Goal: Task Accomplishment & Management: Use online tool/utility

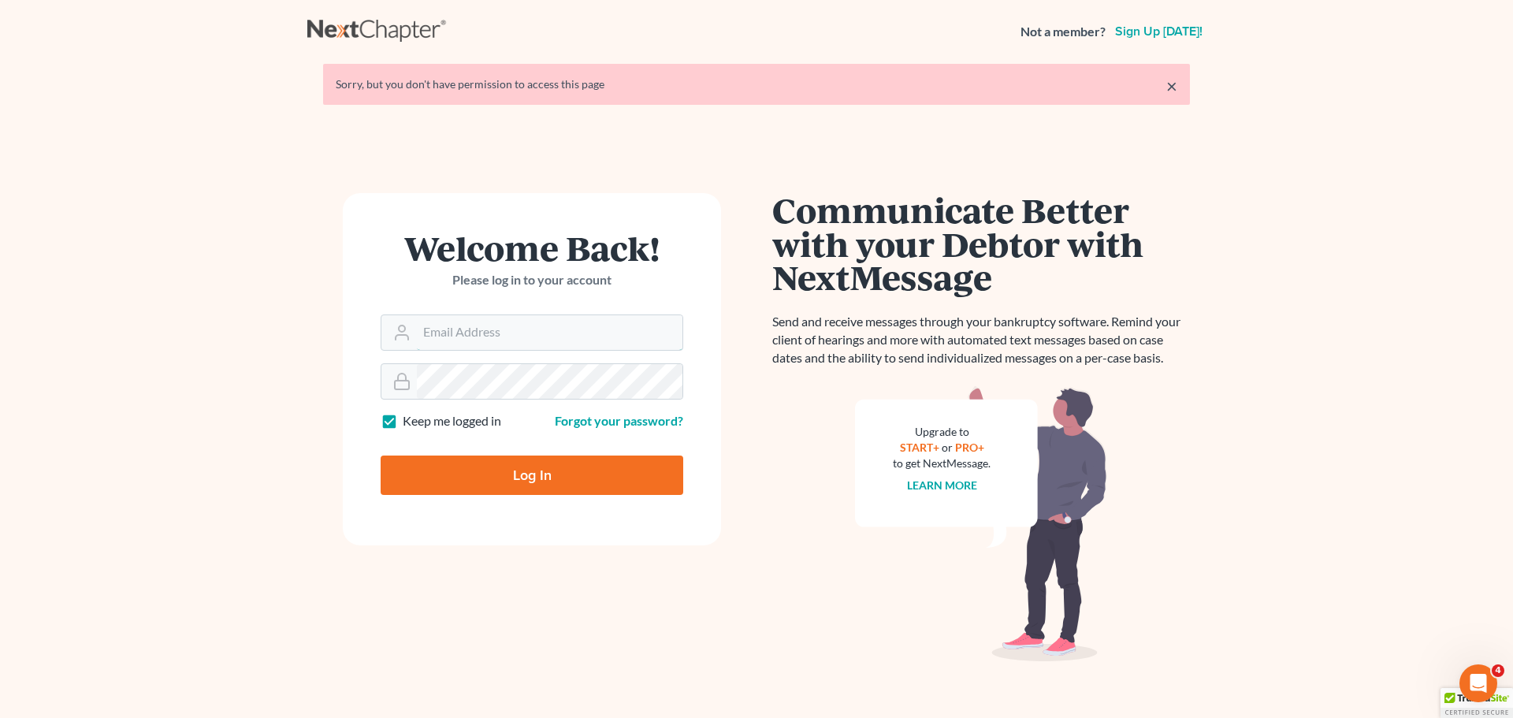
type input "[PERSON_NAME][EMAIL_ADDRESS][DOMAIN_NAME]"
click at [534, 478] on input "Log In" at bounding box center [532, 475] width 303 height 39
type input "Thinking..."
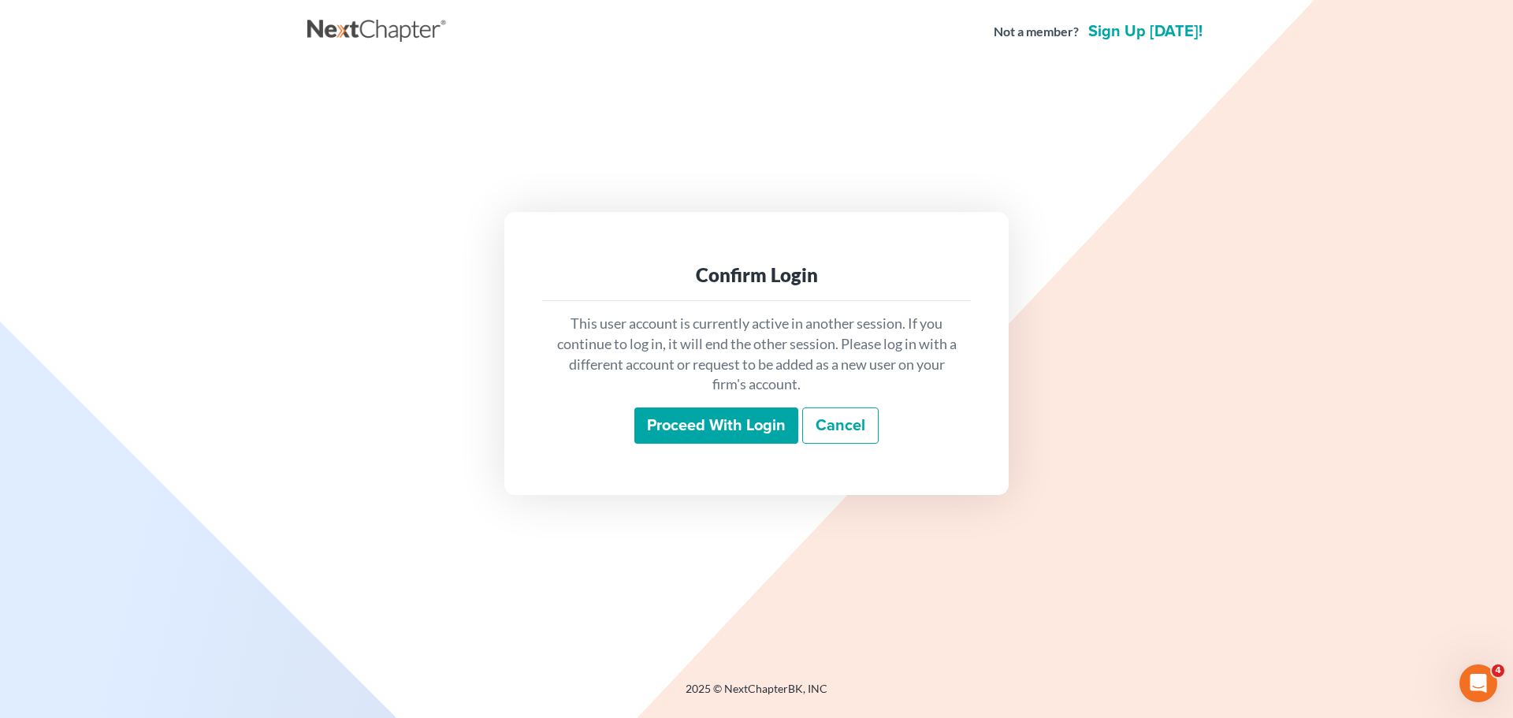
click at [695, 429] on input "Proceed with login" at bounding box center [716, 425] width 164 height 36
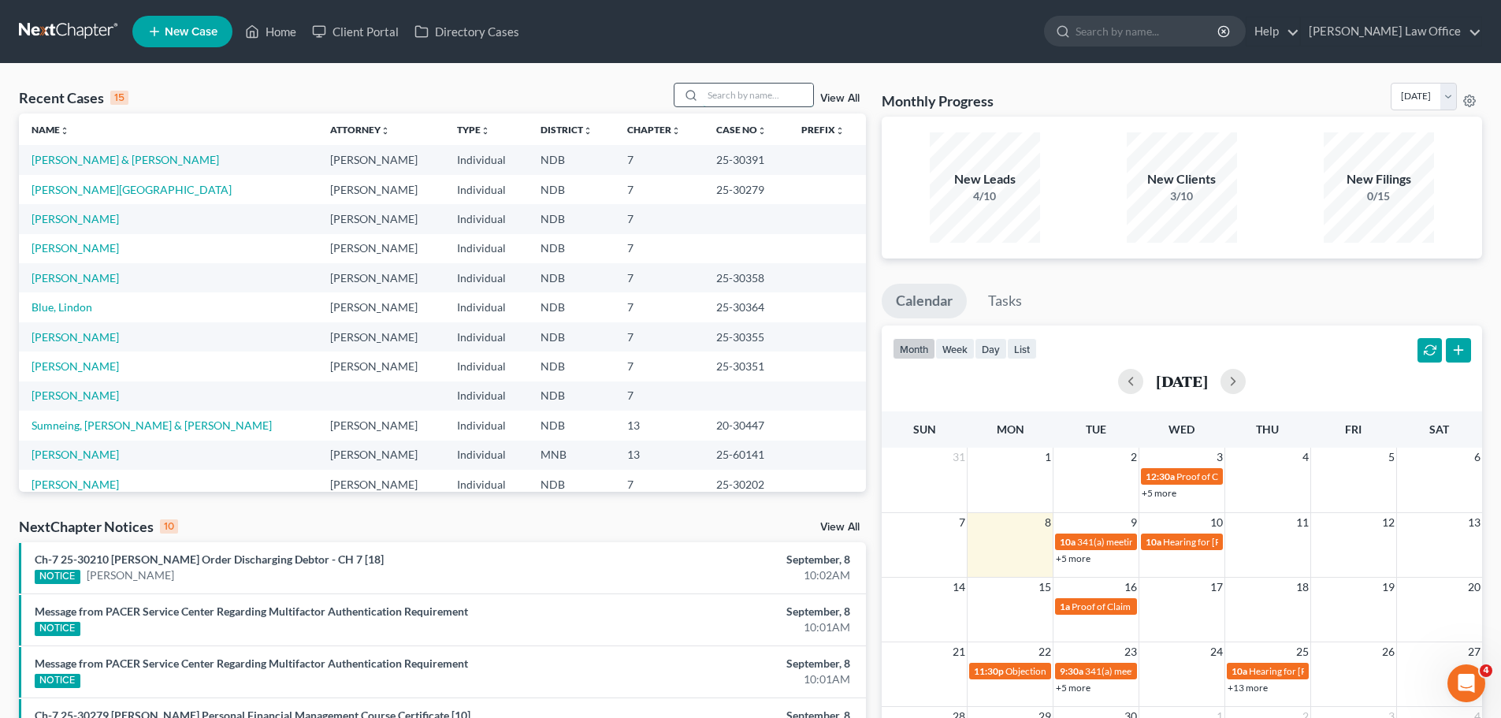
click at [724, 99] on input "search" at bounding box center [758, 95] width 110 height 23
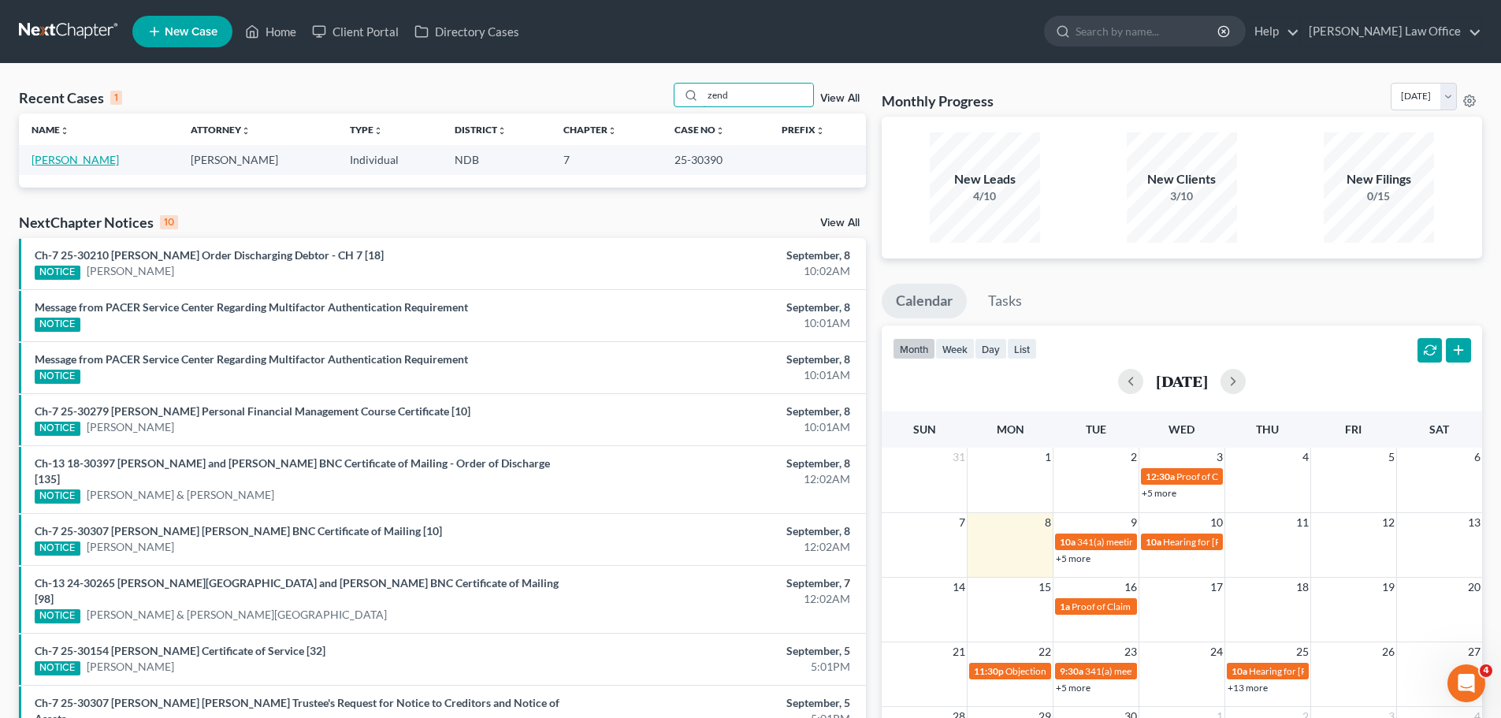
type input "zend"
click at [54, 160] on link "[PERSON_NAME]" at bounding box center [75, 159] width 87 height 13
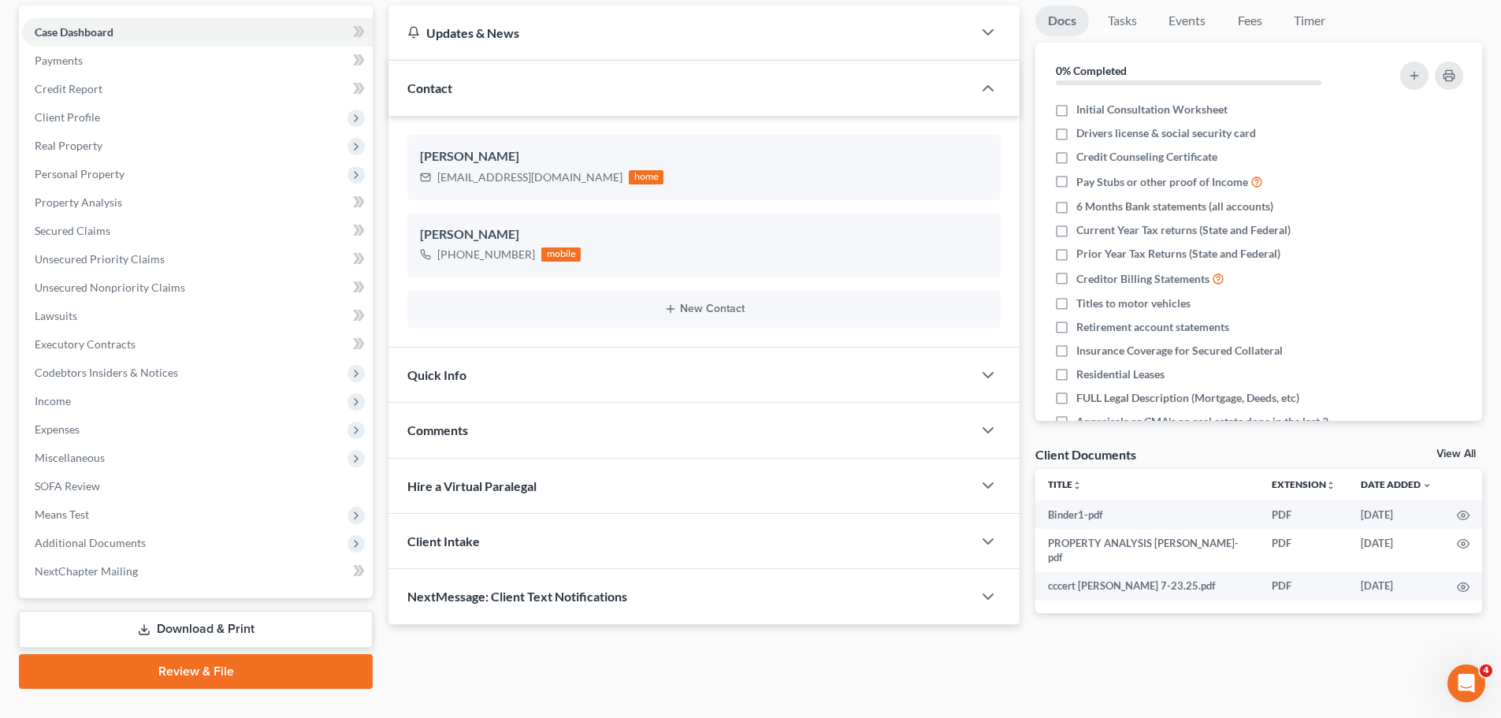
scroll to position [177, 0]
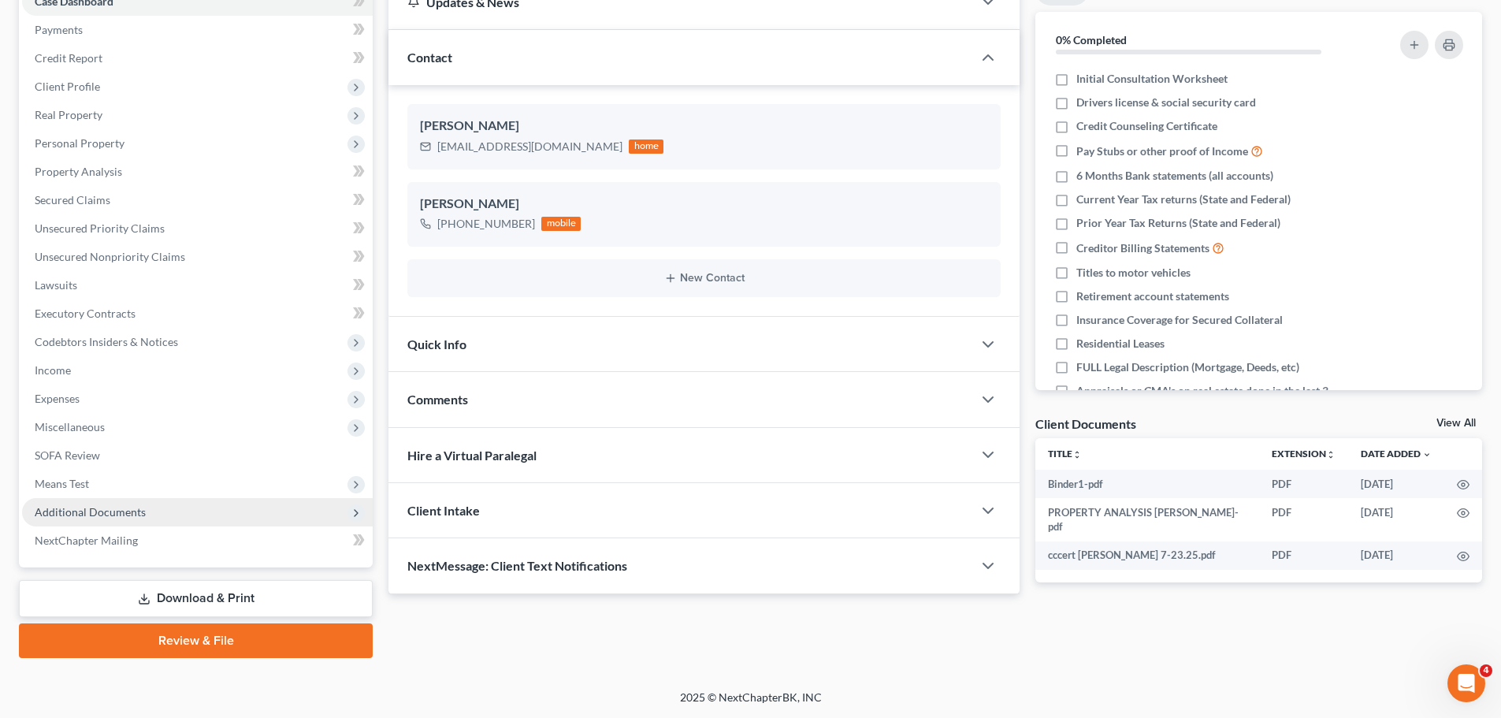
click at [86, 508] on span "Additional Documents" at bounding box center [90, 511] width 111 height 13
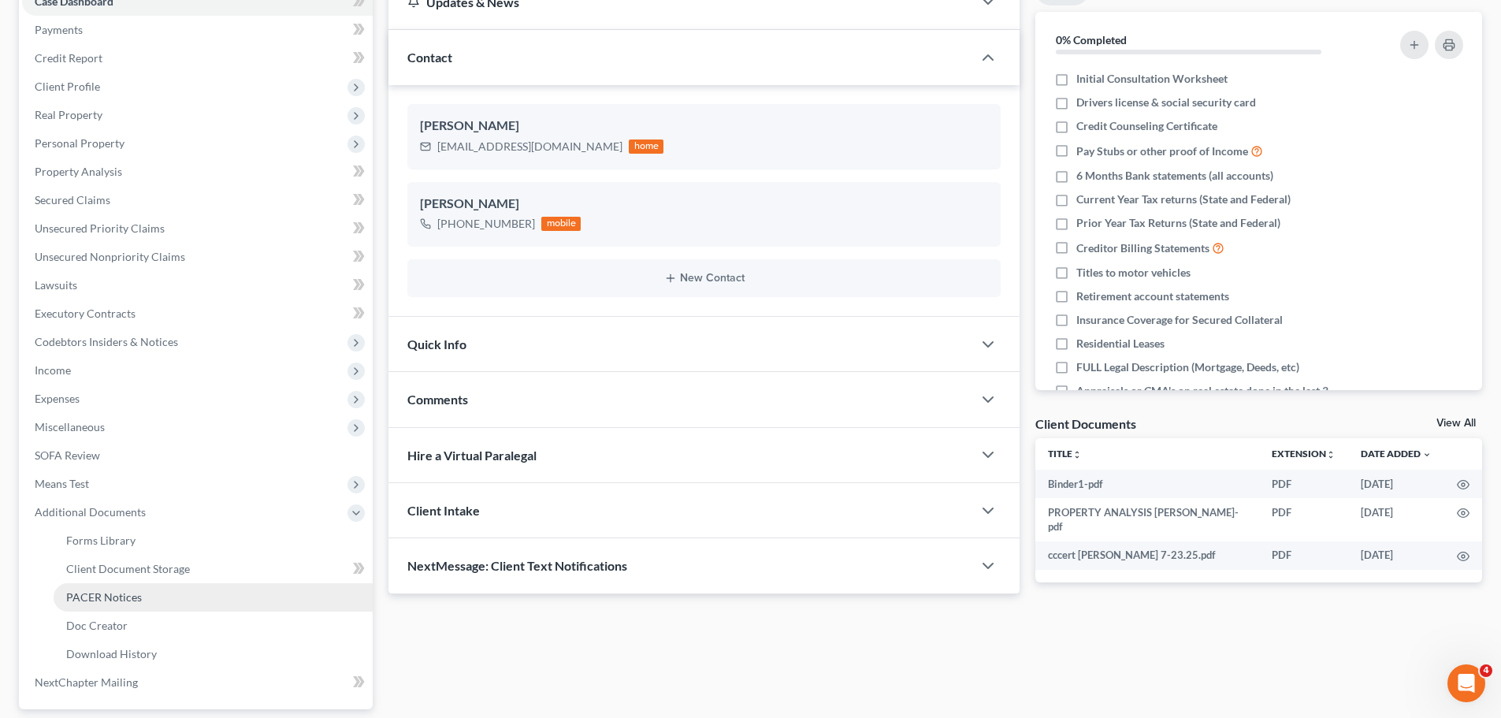
click at [109, 596] on span "PACER Notices" at bounding box center [104, 596] width 76 height 13
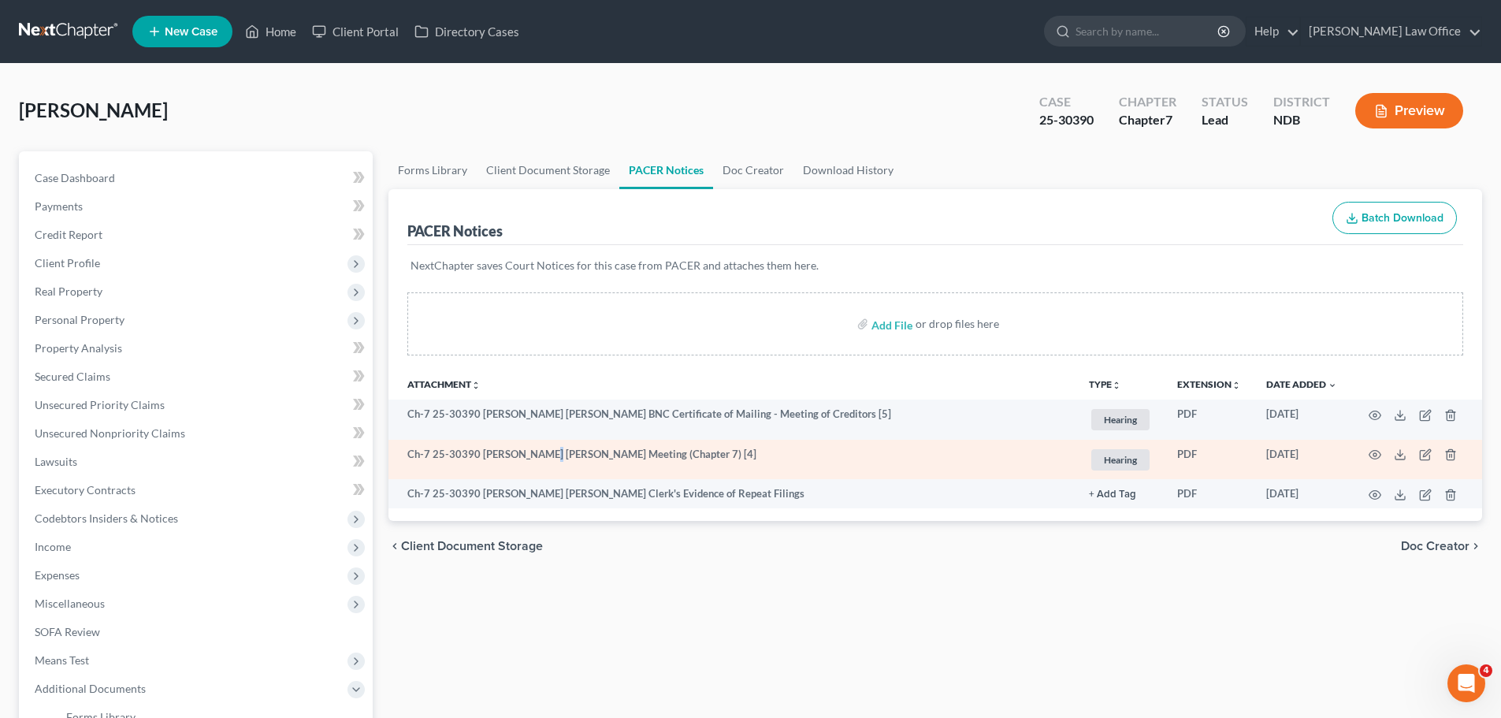
click at [542, 464] on td "Ch-7 25-30390 [PERSON_NAME] [PERSON_NAME] Meeting (Chapter 7) [4]" at bounding box center [733, 460] width 688 height 40
click at [1375, 456] on icon "button" at bounding box center [1375, 454] width 13 height 13
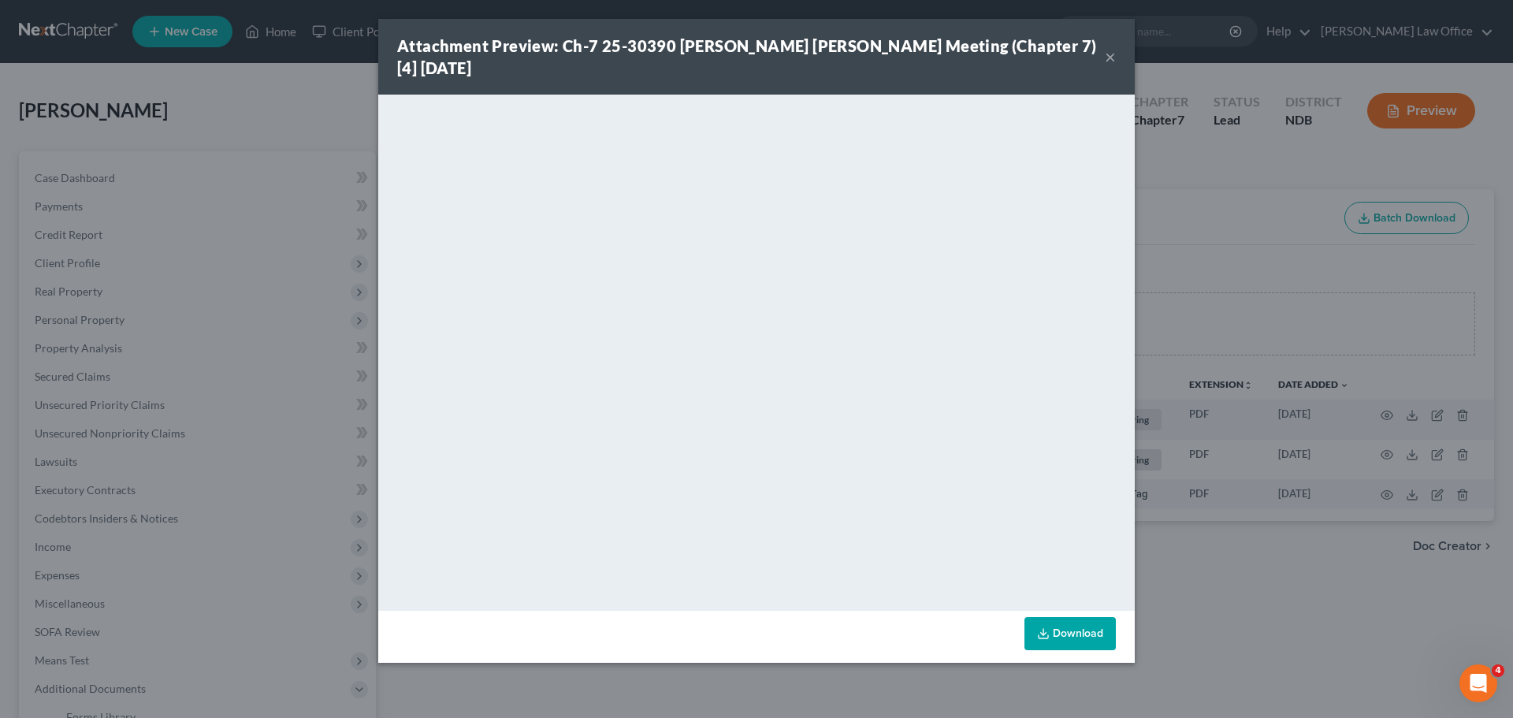
click at [1067, 637] on link "Download" at bounding box center [1070, 633] width 91 height 33
click at [1110, 54] on button "×" at bounding box center [1110, 56] width 11 height 19
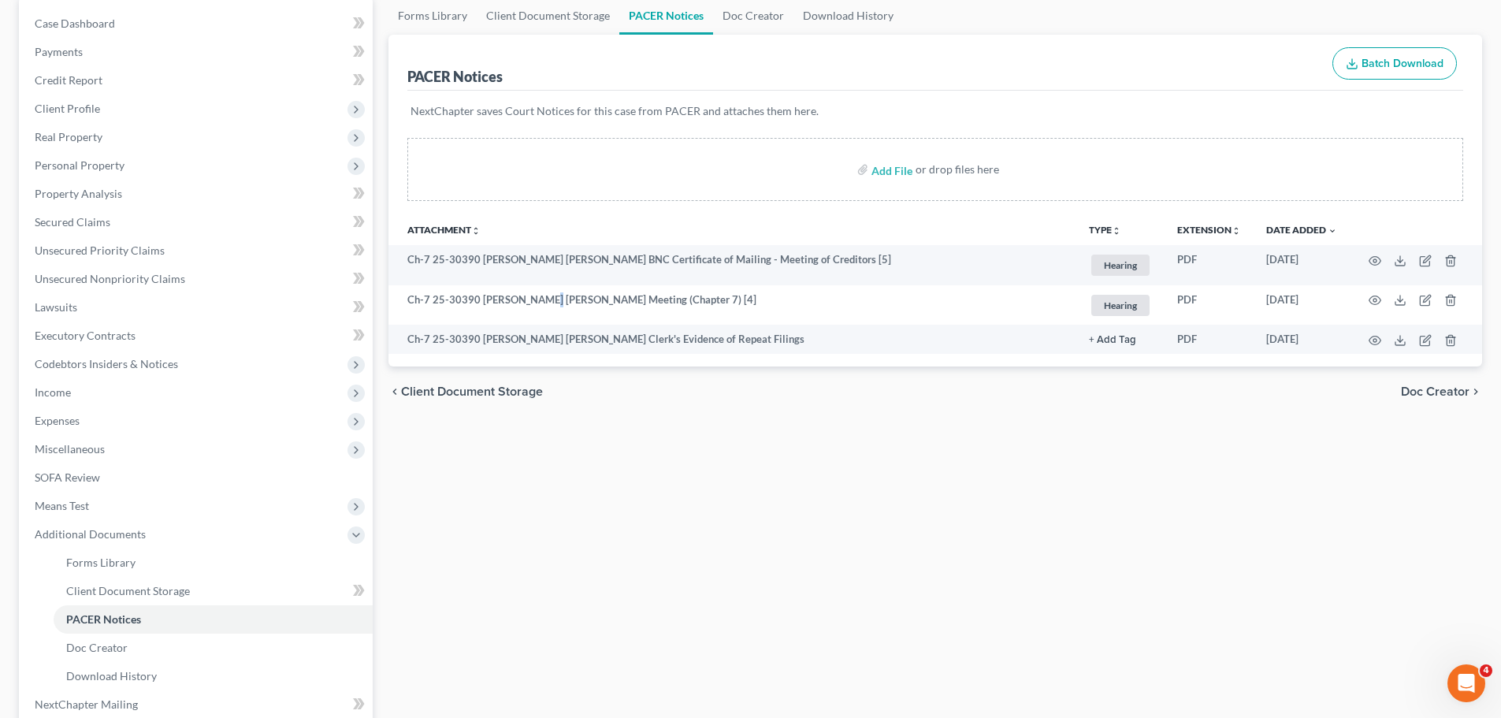
scroll to position [79, 0]
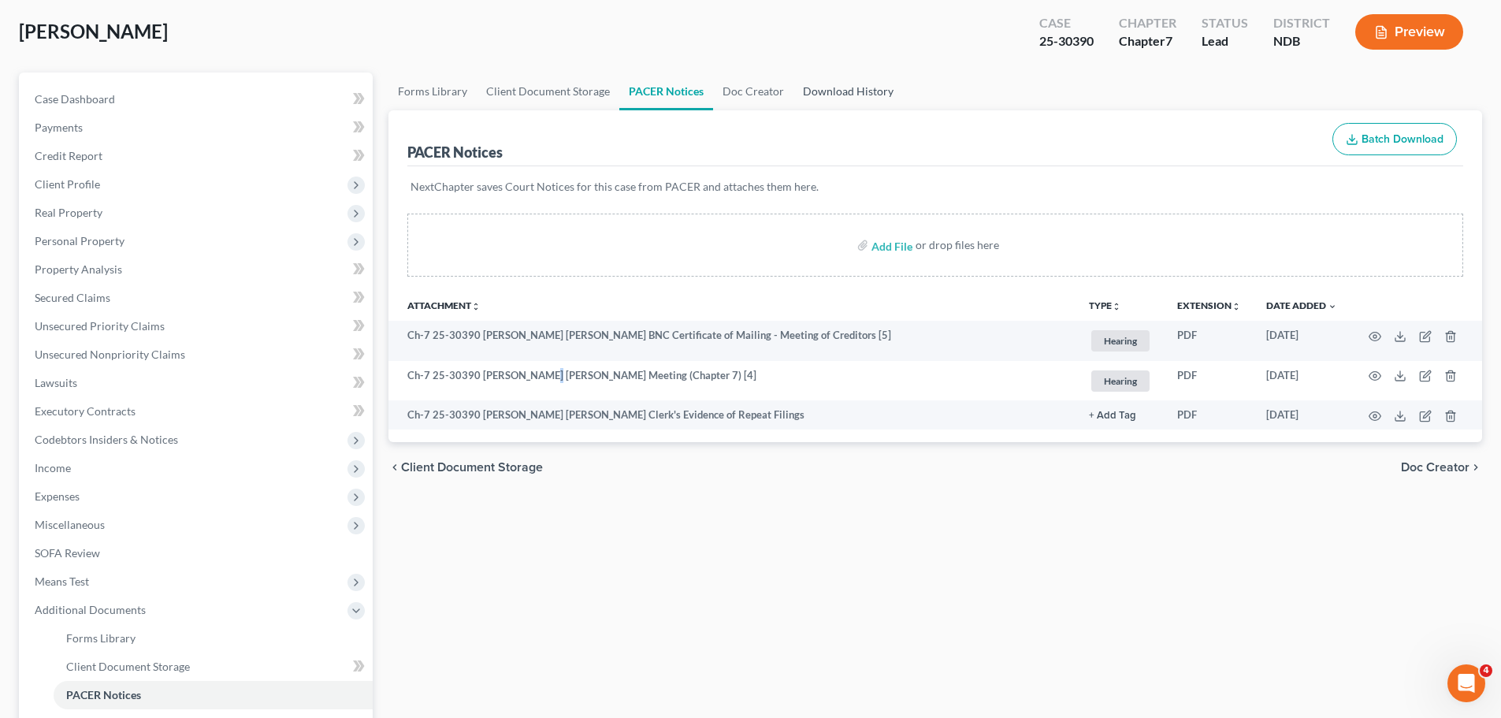
click at [824, 87] on link "Download History" at bounding box center [849, 92] width 110 height 38
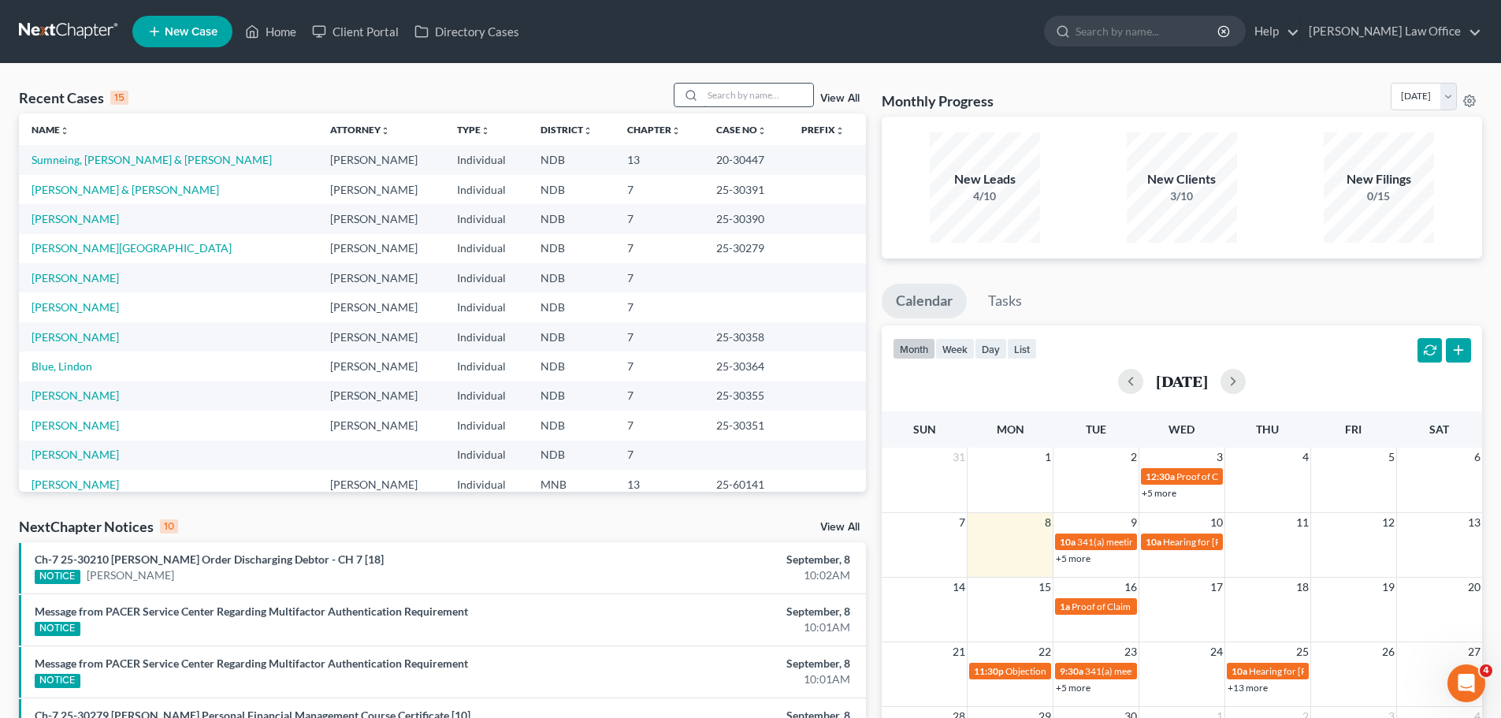
click at [716, 90] on input "search" at bounding box center [758, 95] width 110 height 23
click at [746, 104] on input "search" at bounding box center [758, 95] width 110 height 23
type input "michael"
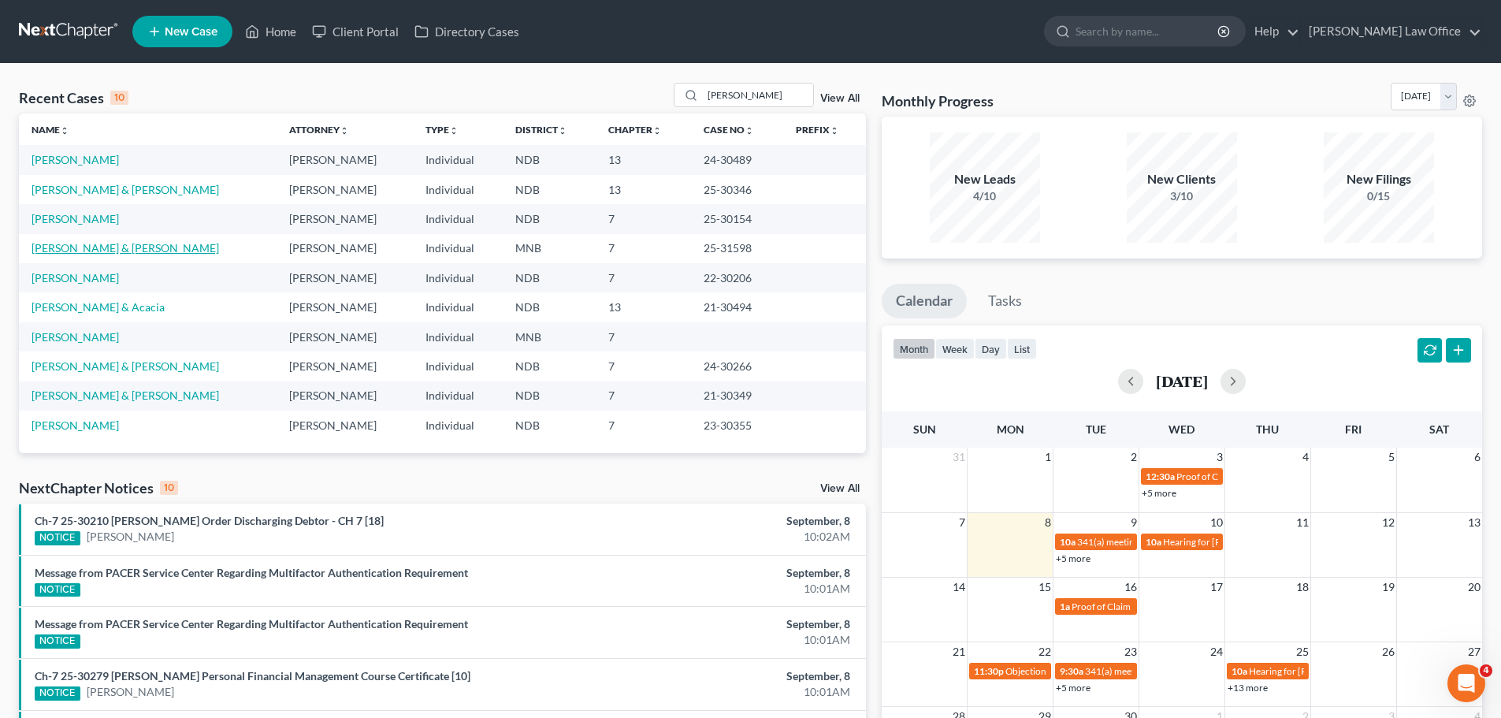
click at [122, 245] on link "Michael, Samual & Richards, Claire" at bounding box center [126, 247] width 188 height 13
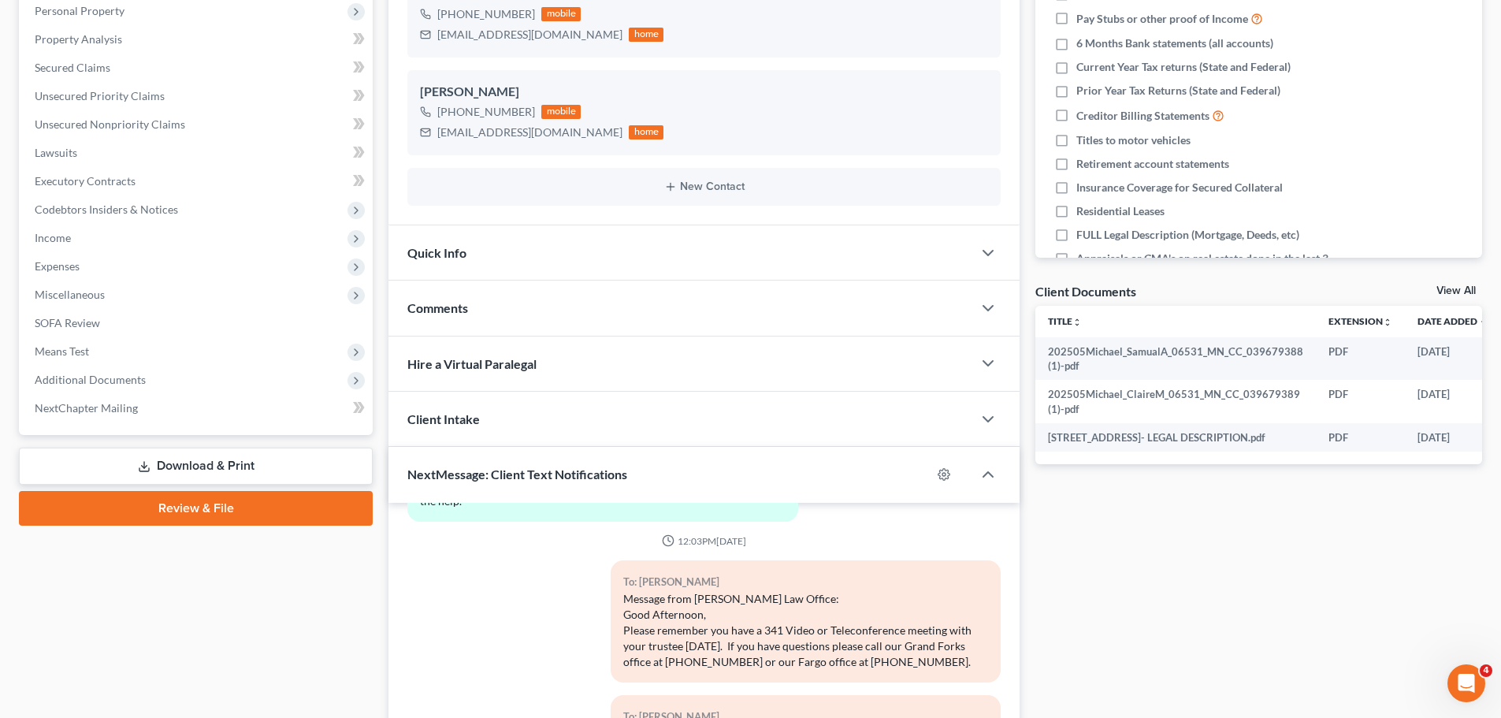
scroll to position [315, 0]
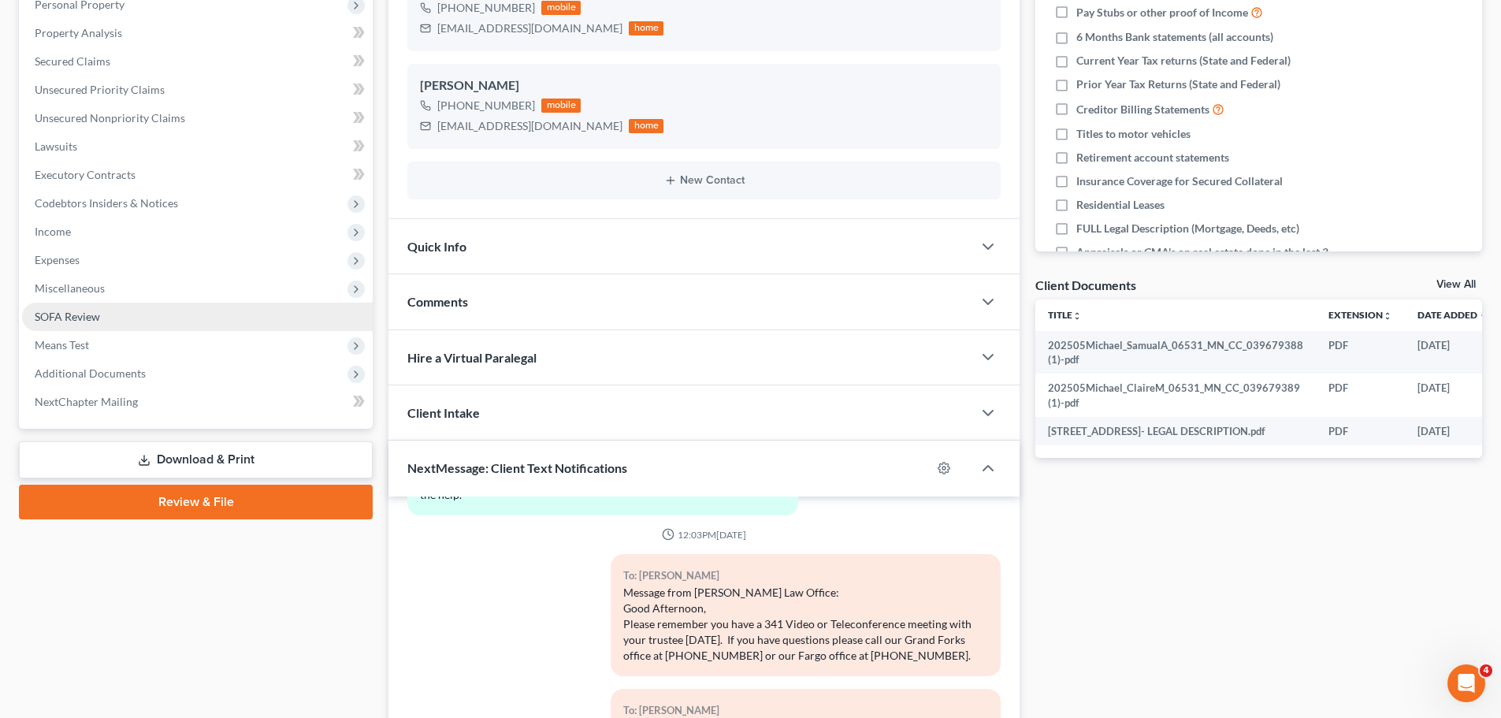
click at [73, 317] on span "SOFA Review" at bounding box center [67, 316] width 65 height 13
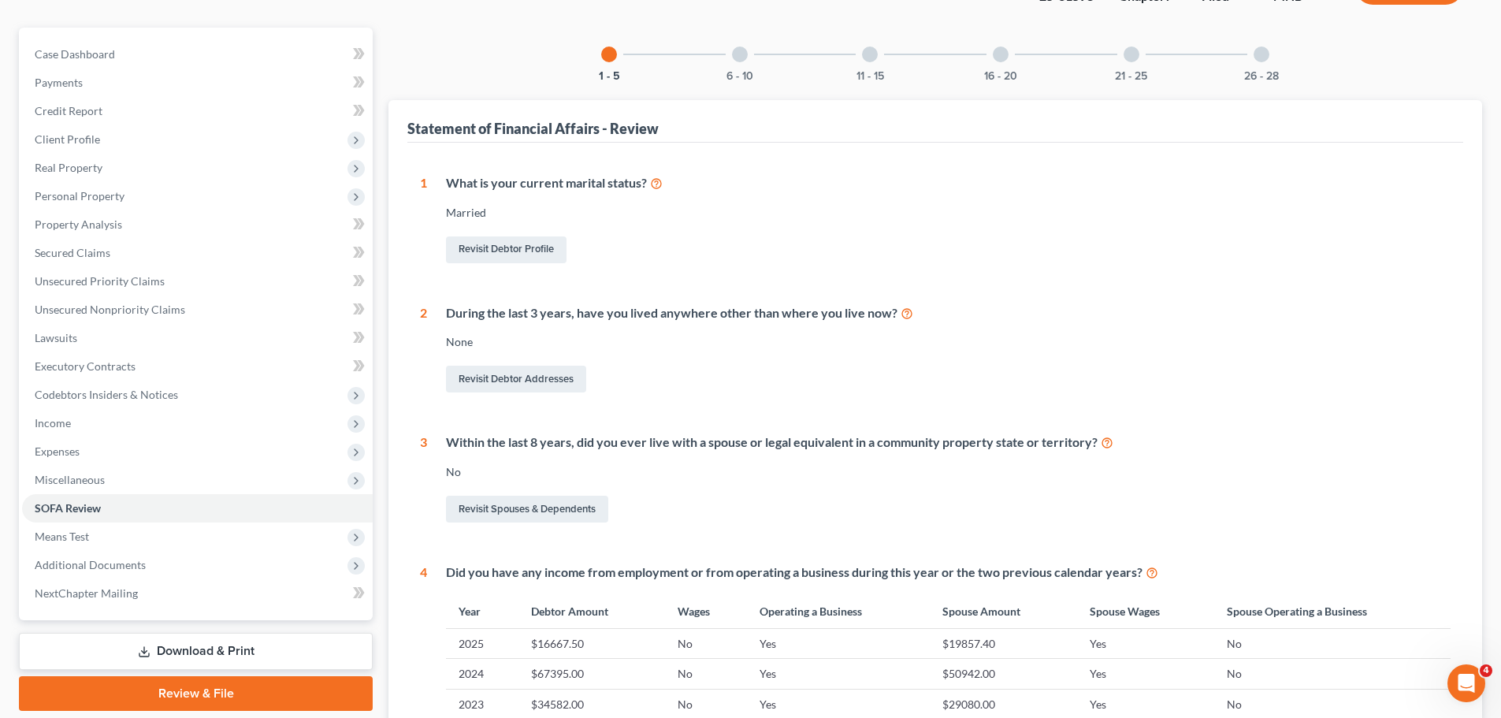
scroll to position [315, 0]
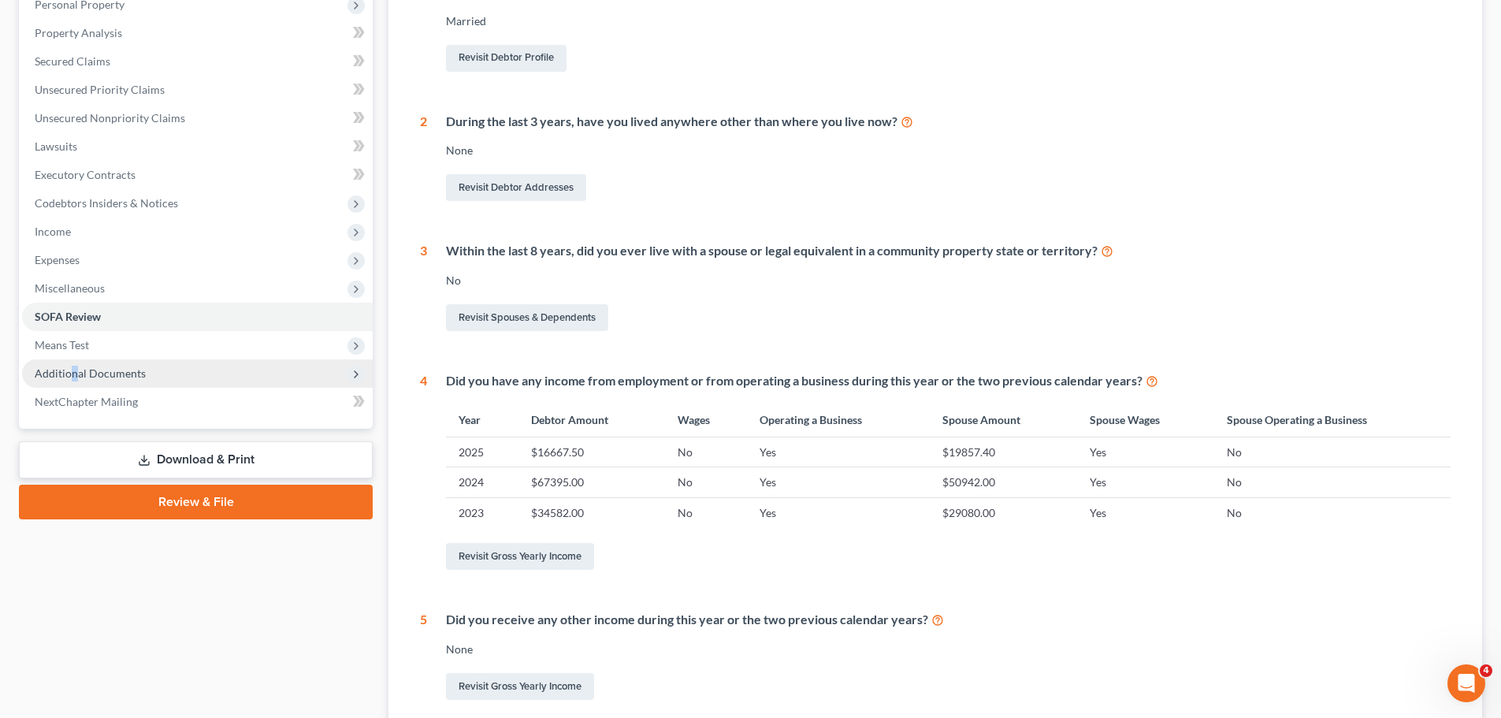
click at [73, 370] on span "Additional Documents" at bounding box center [90, 372] width 111 height 13
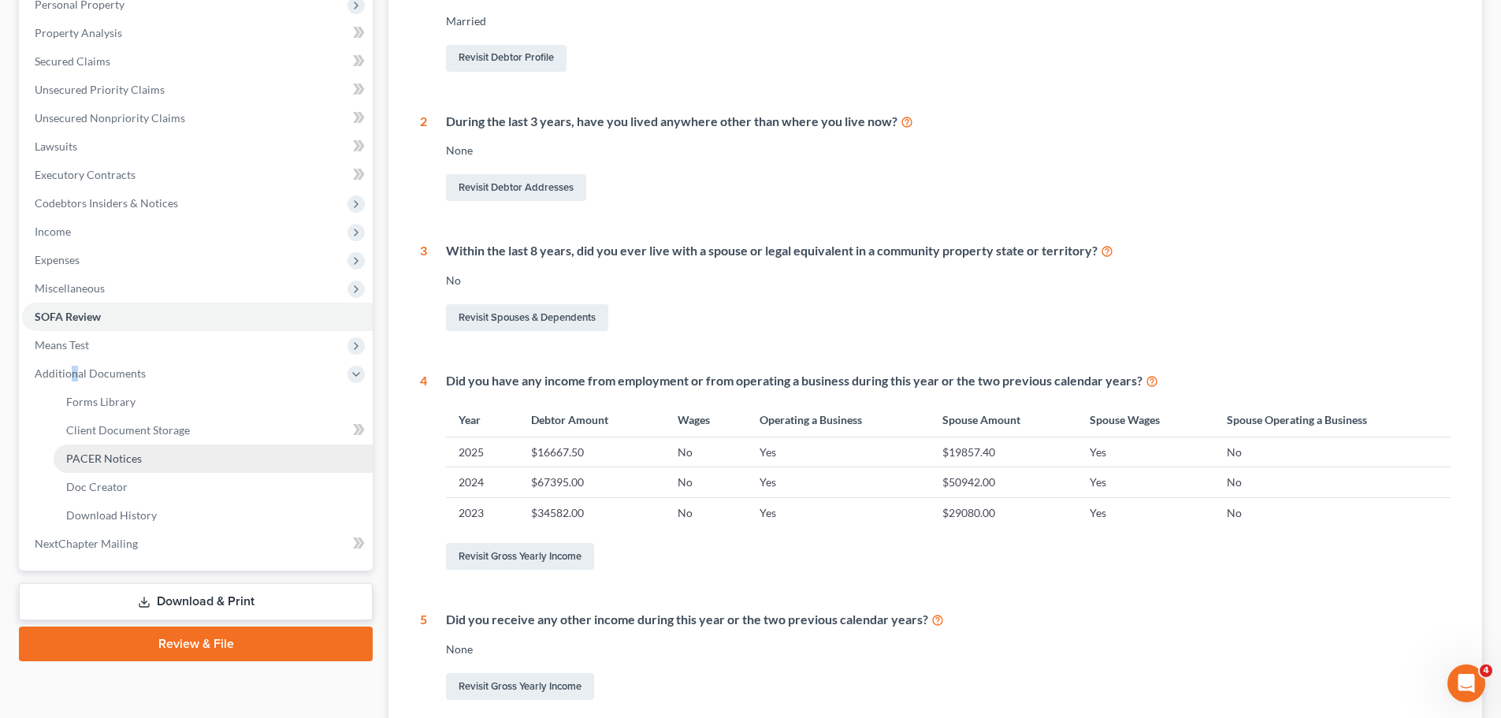
click at [106, 456] on span "PACER Notices" at bounding box center [104, 458] width 76 height 13
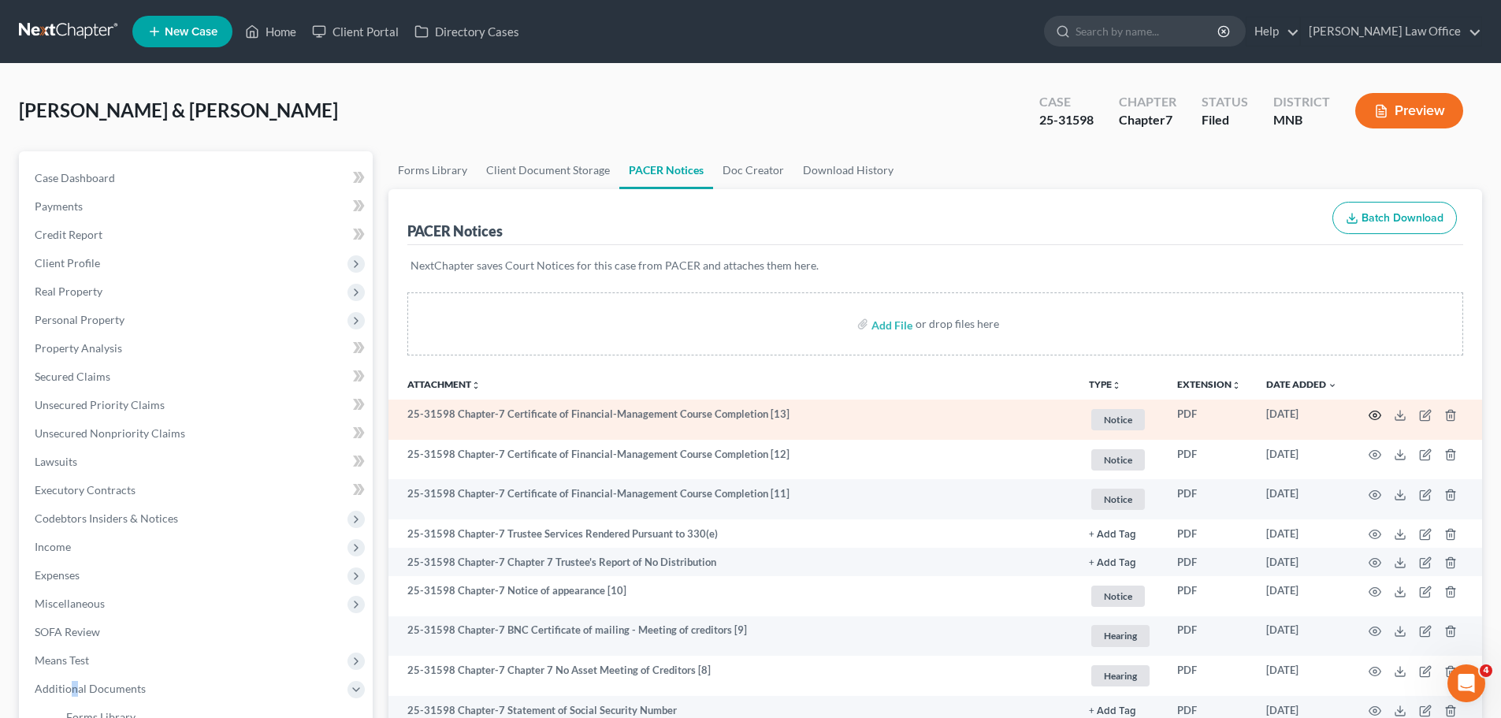
click at [1378, 416] on icon "button" at bounding box center [1375, 415] width 13 height 13
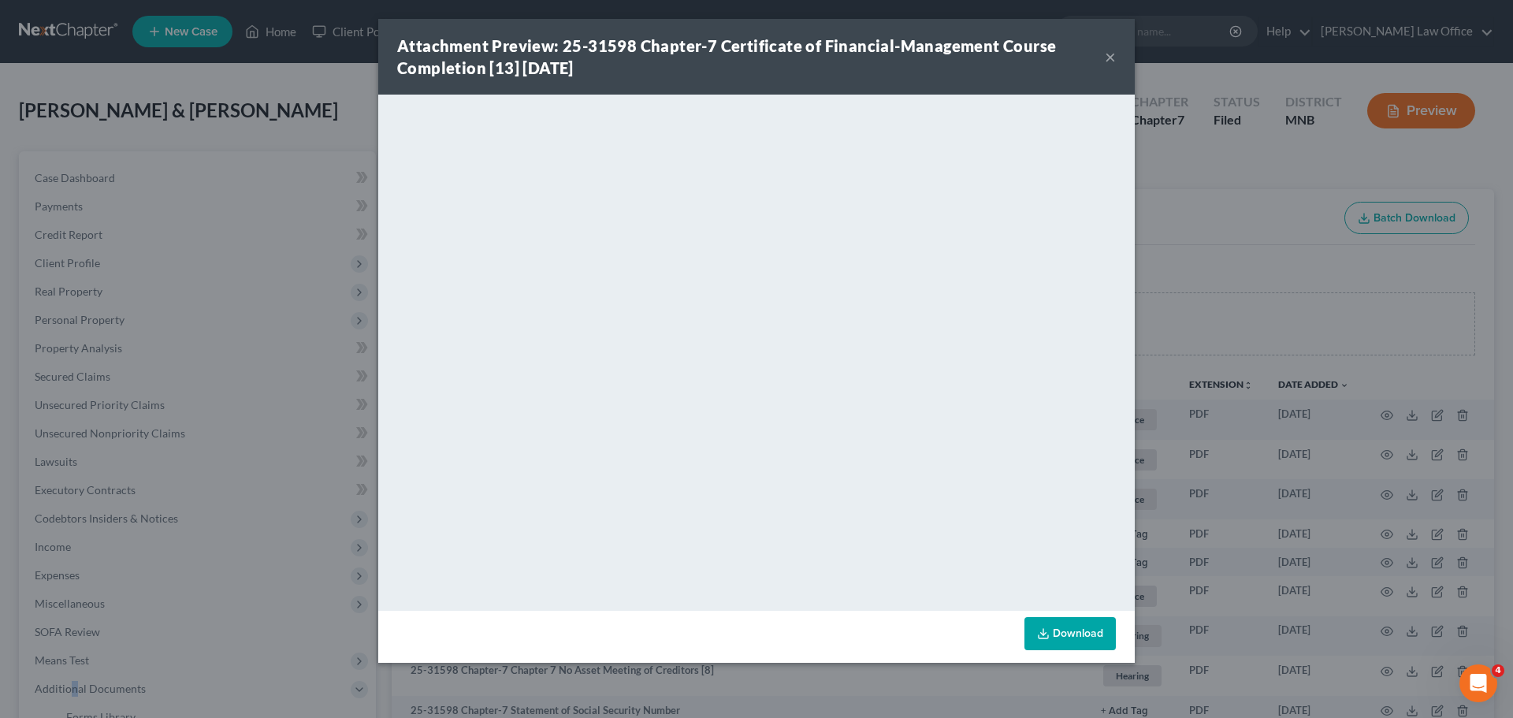
click at [1114, 61] on button "×" at bounding box center [1110, 56] width 11 height 19
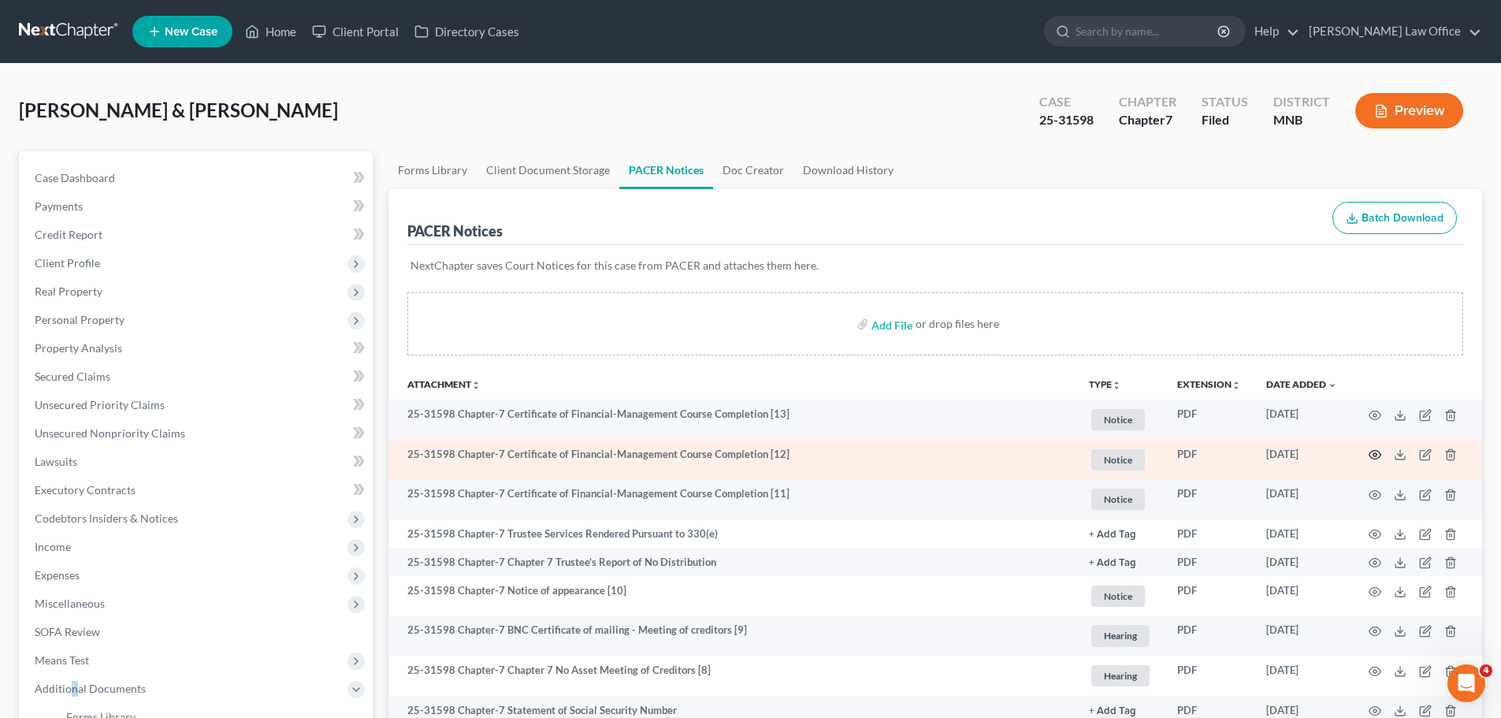
click at [1377, 455] on circle "button" at bounding box center [1375, 454] width 3 height 3
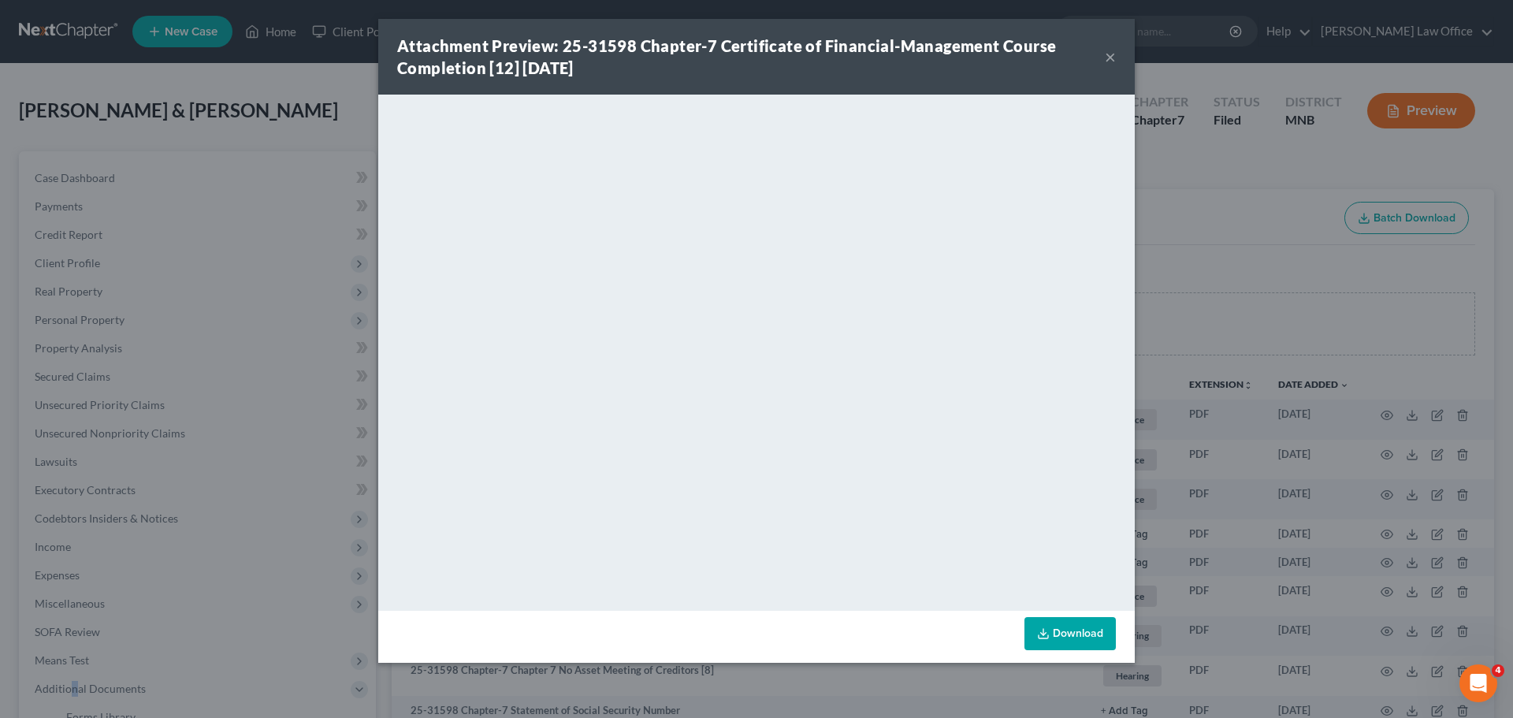
click at [1110, 51] on button "×" at bounding box center [1110, 56] width 11 height 19
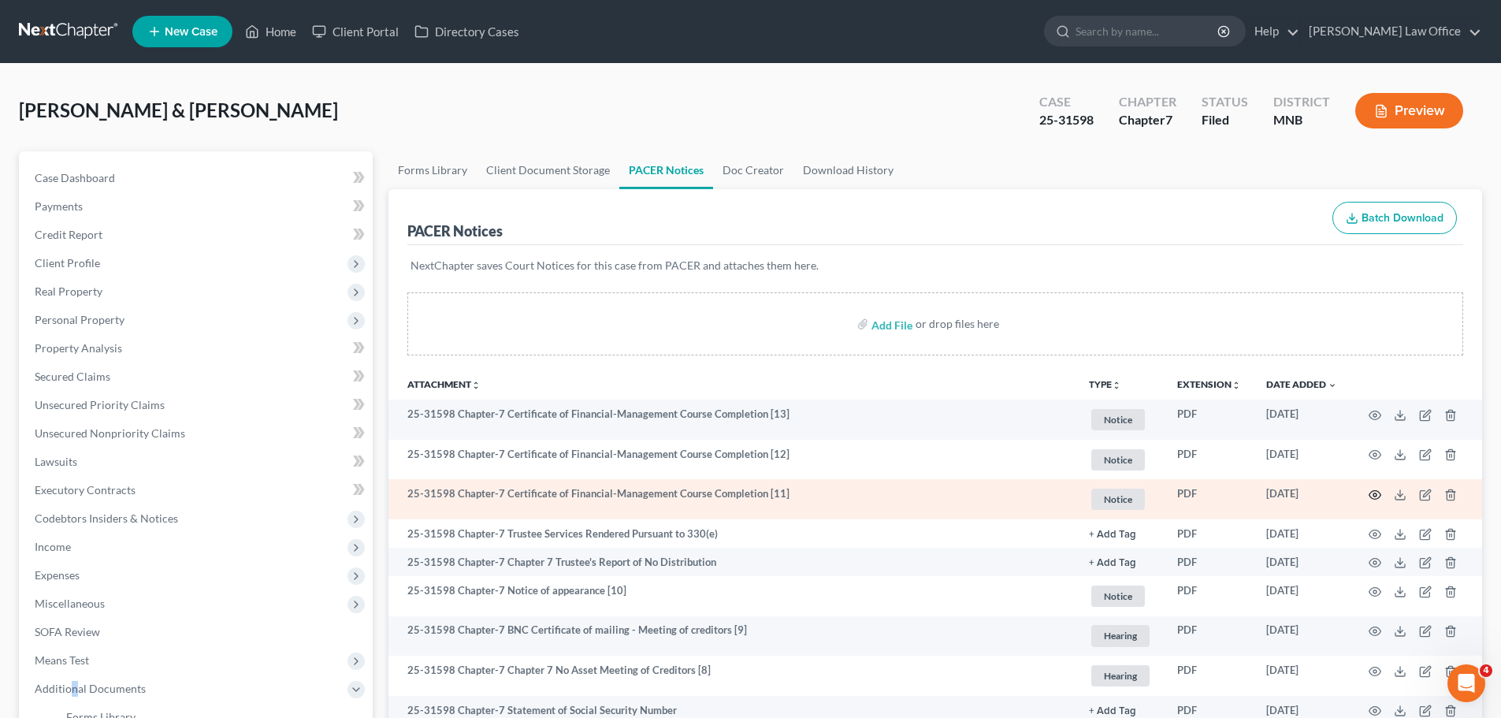
click at [1376, 494] on icon "button" at bounding box center [1375, 495] width 13 height 13
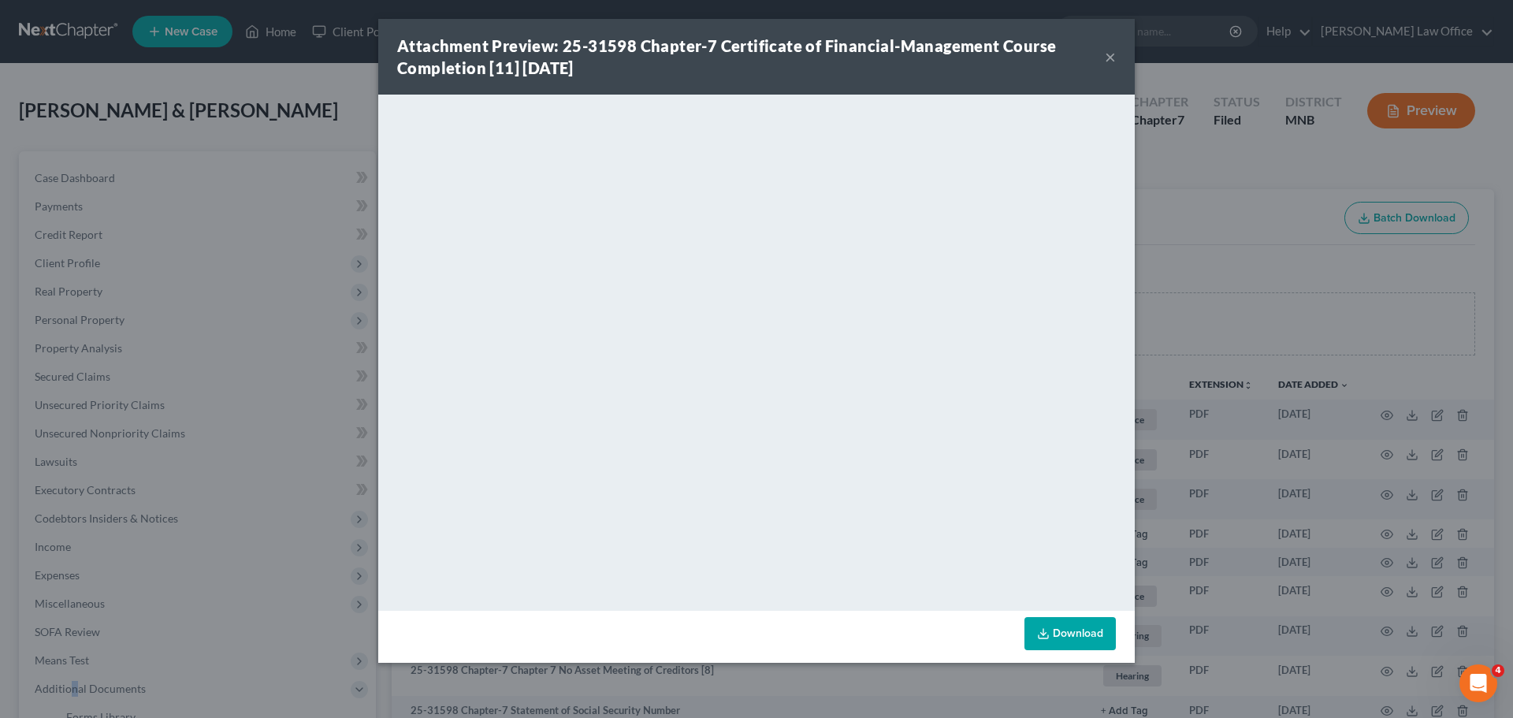
click at [1107, 57] on button "×" at bounding box center [1110, 56] width 11 height 19
